Goal: Task Accomplishment & Management: Use online tool/utility

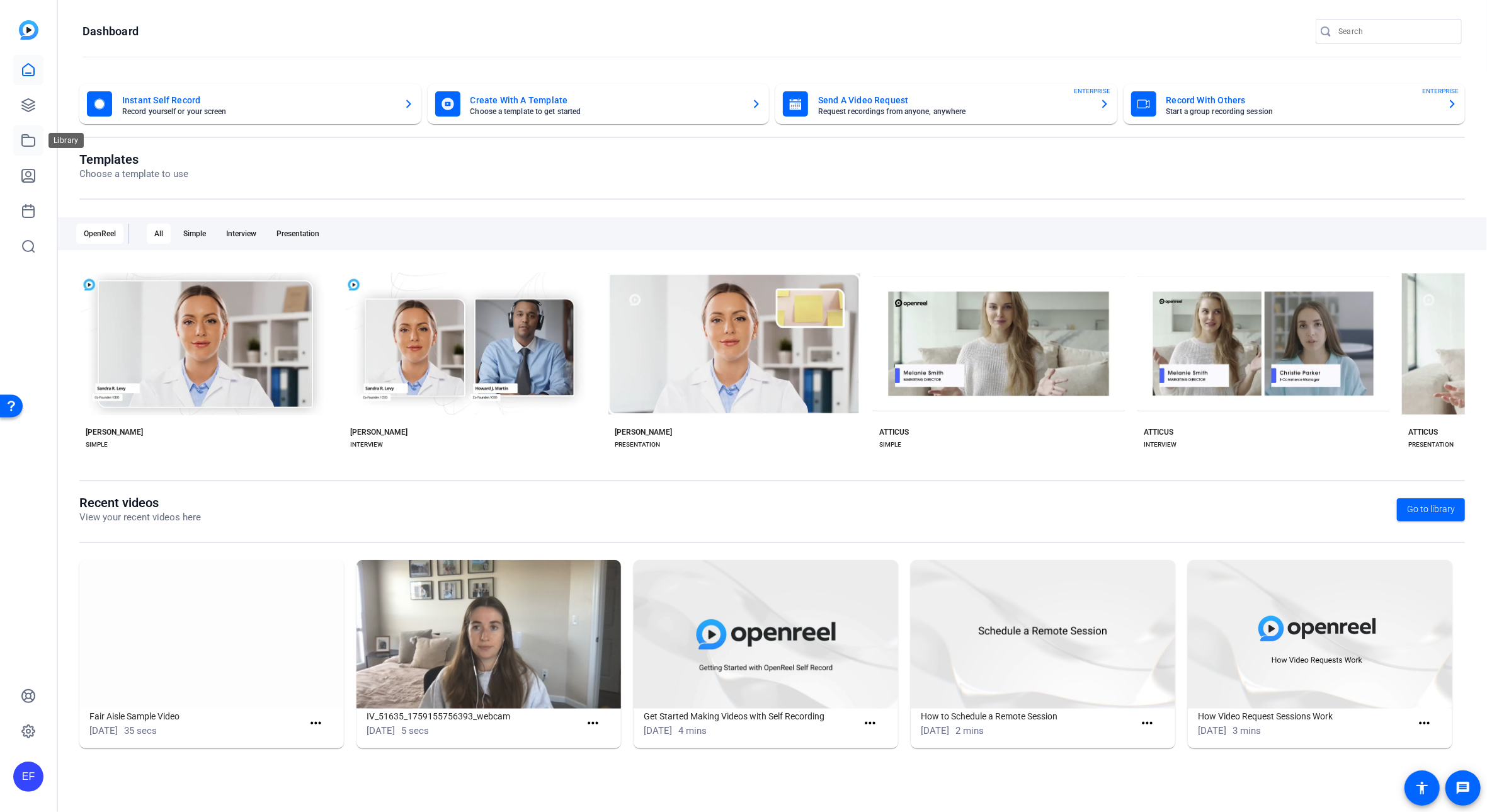
click at [23, 135] on icon at bounding box center [28, 140] width 12 height 11
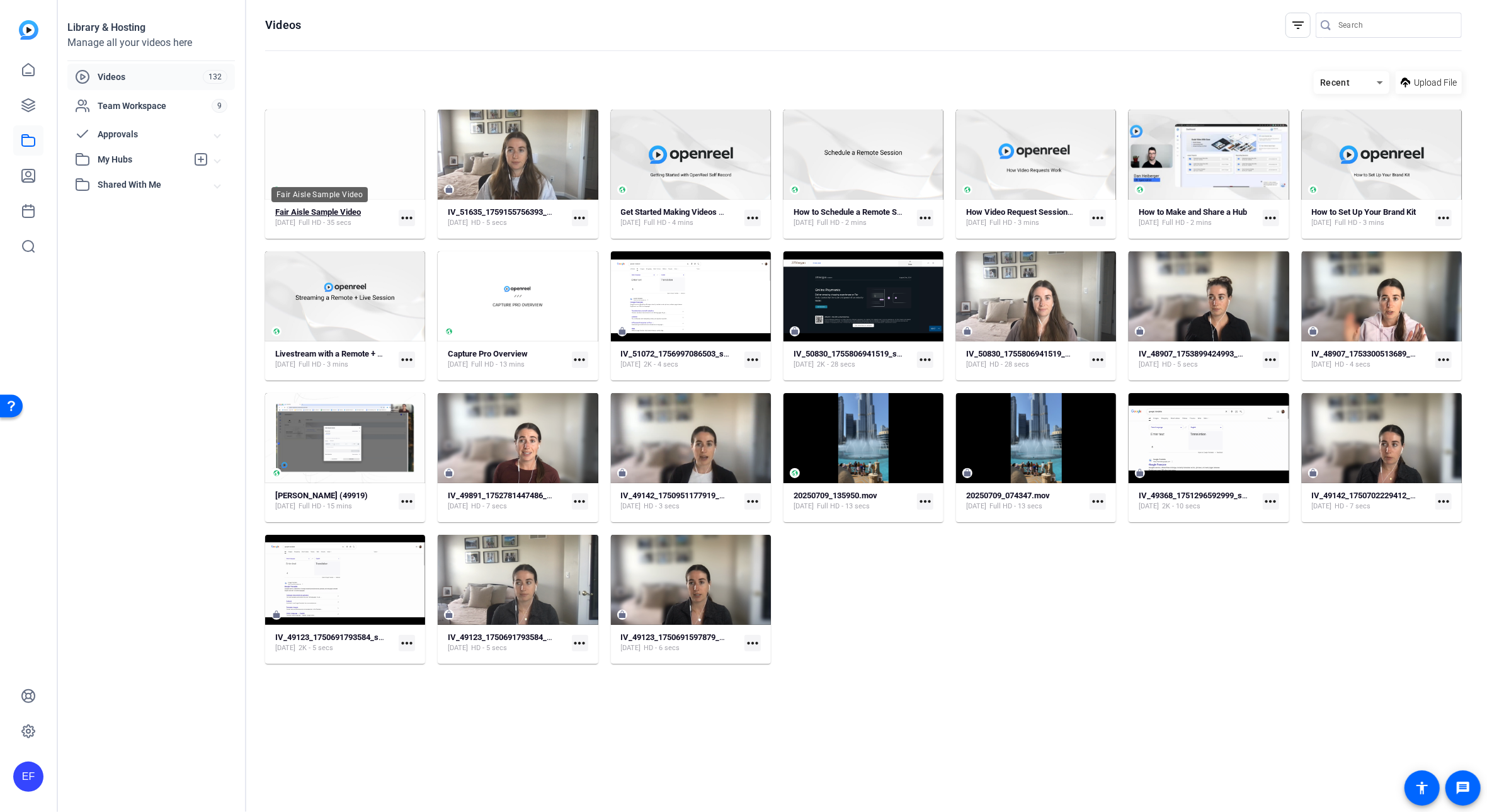
click at [347, 209] on strong "Fair Aisle Sample Video" at bounding box center [318, 212] width 86 height 10
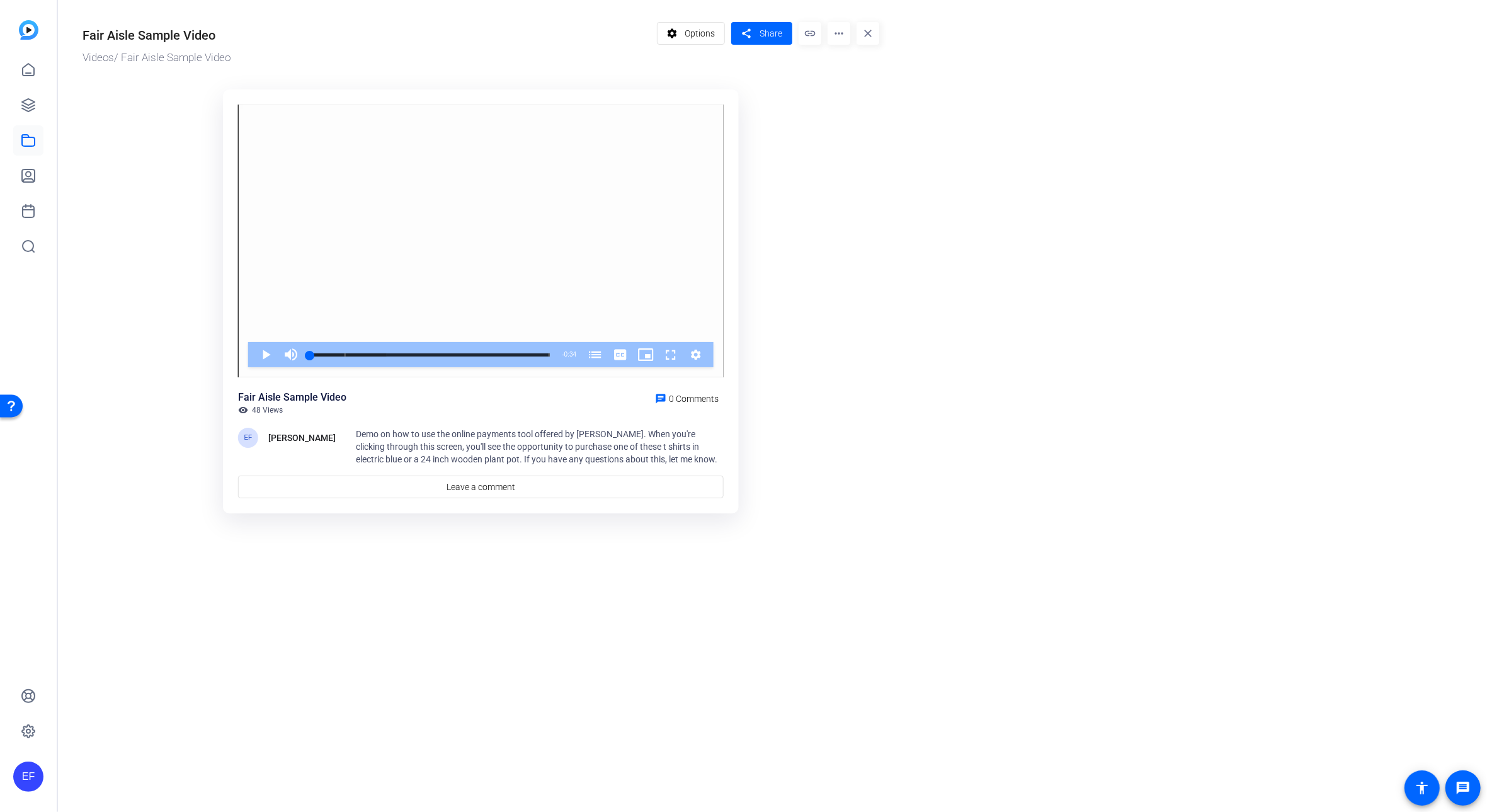
click at [845, 34] on mat-icon "more_horiz" at bounding box center [839, 33] width 23 height 23
click at [868, 73] on span "Edit in Creator" at bounding box center [868, 72] width 60 height 15
